Goal: Information Seeking & Learning: Learn about a topic

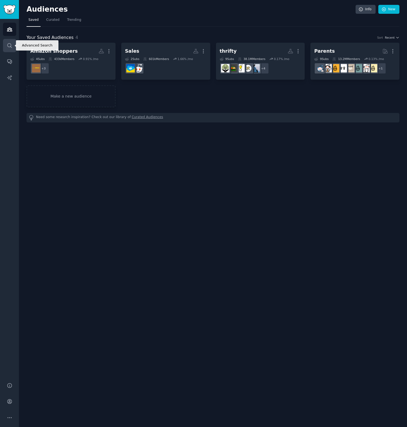
click at [7, 45] on icon "Sidebar" at bounding box center [9, 45] width 4 height 4
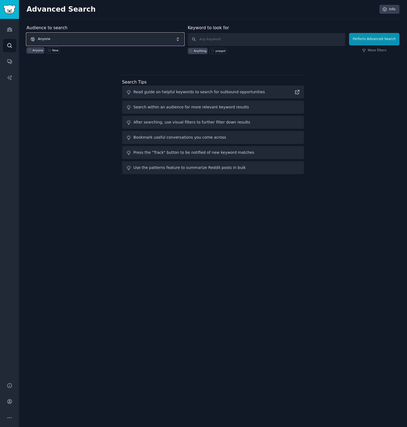
click at [106, 38] on span "Anyone" at bounding box center [104, 39] width 157 height 12
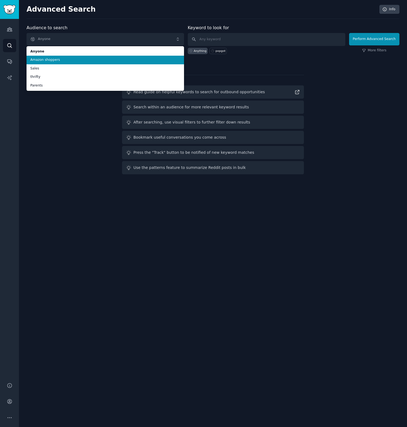
click at [57, 58] on span "Amazon shoppers" at bounding box center [105, 60] width 150 height 5
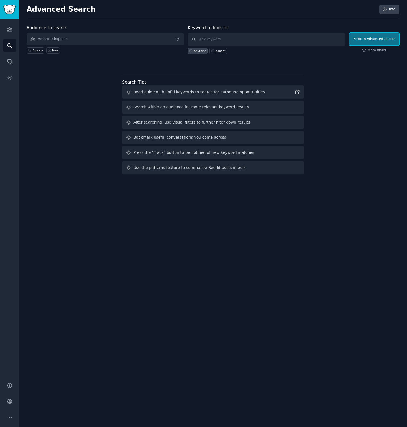
click at [385, 39] on button "Perform Advanced Search" at bounding box center [374, 39] width 50 height 12
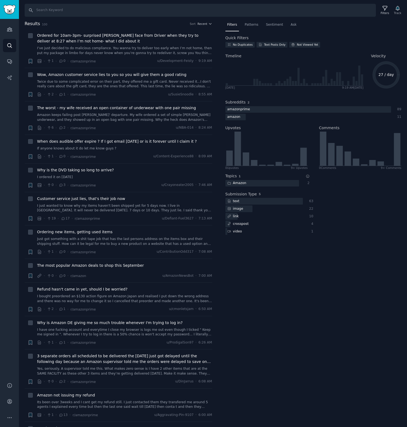
click at [315, 283] on div "Filters Patterns Sentiment Ask Quick Filters No Duplicates Text Posts Only Not …" at bounding box center [313, 224] width 187 height 407
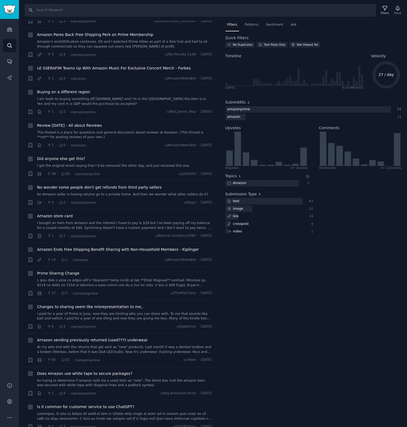
scroll to position [1730, 0]
click at [238, 309] on div "Filters Patterns Sentiment Ask Quick Filters No Duplicates Text Posts Only Not …" at bounding box center [313, 224] width 187 height 407
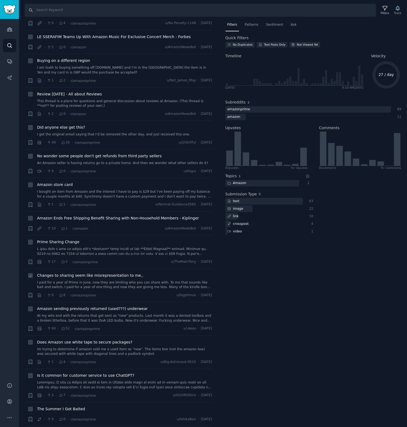
scroll to position [1763, 0]
